Goal: Find specific page/section: Find specific page/section

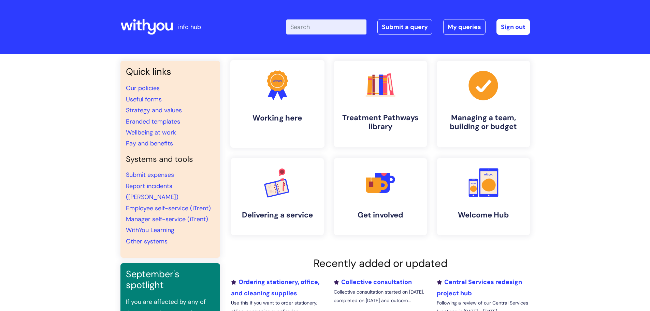
click at [251, 93] on link ".cls-1{fill:#f89b22;}.cls-1,.cls-2,.cls-3{stroke-width:0px;}.cls-2{fill:#2d3cff…" at bounding box center [277, 104] width 94 height 88
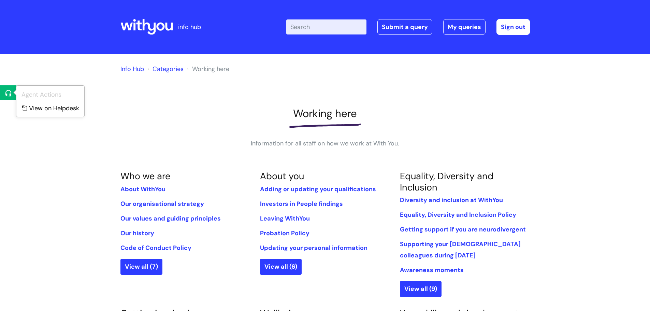
click at [10, 96] on icon at bounding box center [8, 93] width 10 height 10
click at [22, 105] on icon at bounding box center [24, 106] width 10 height 10
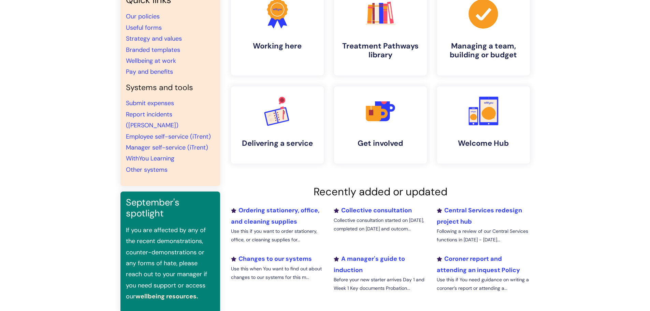
scroll to position [137, 0]
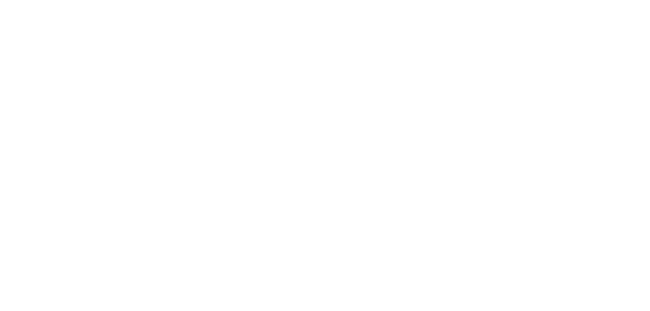
scroll to position [137, 0]
